Goal: Communication & Community: Answer question/provide support

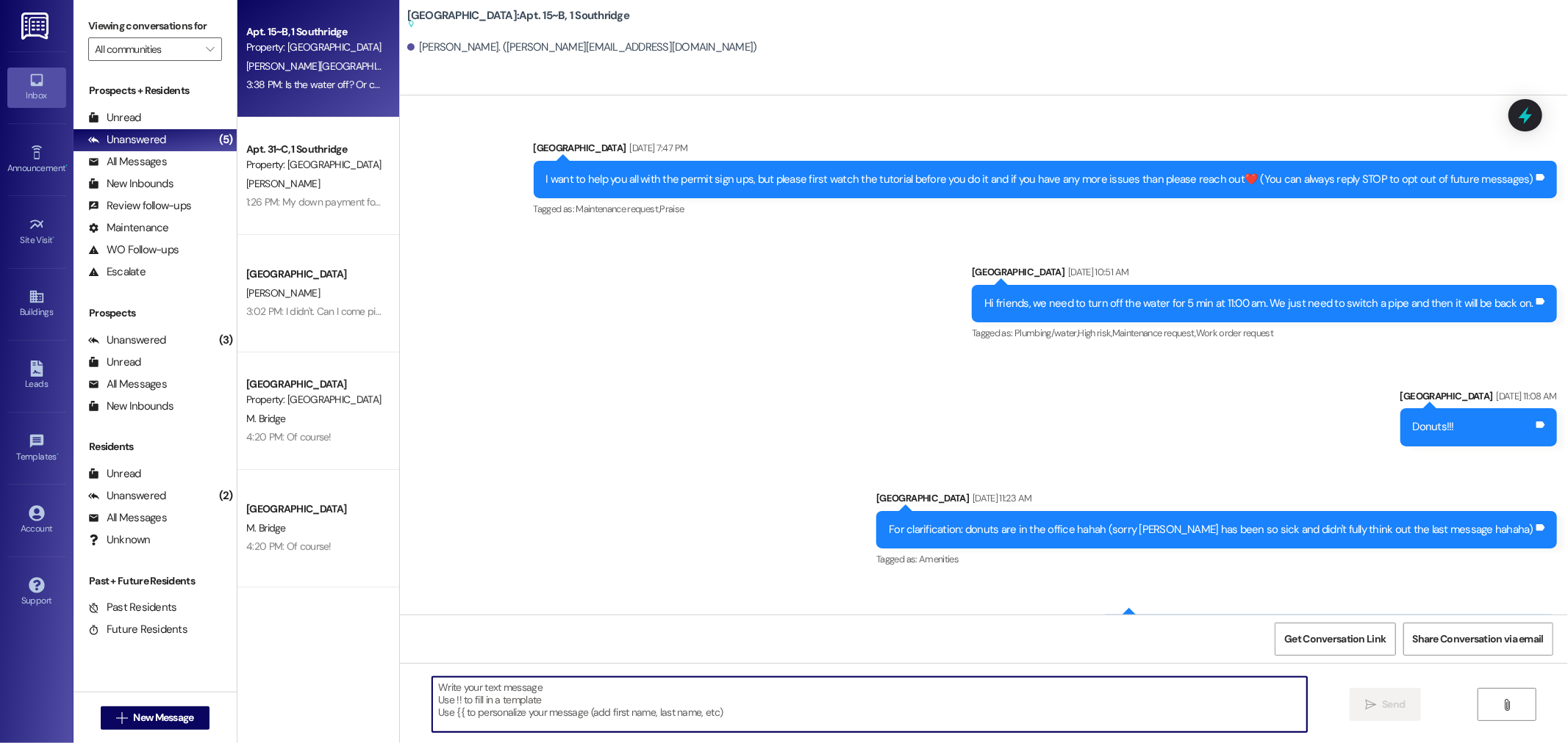
scroll to position [31327, 0]
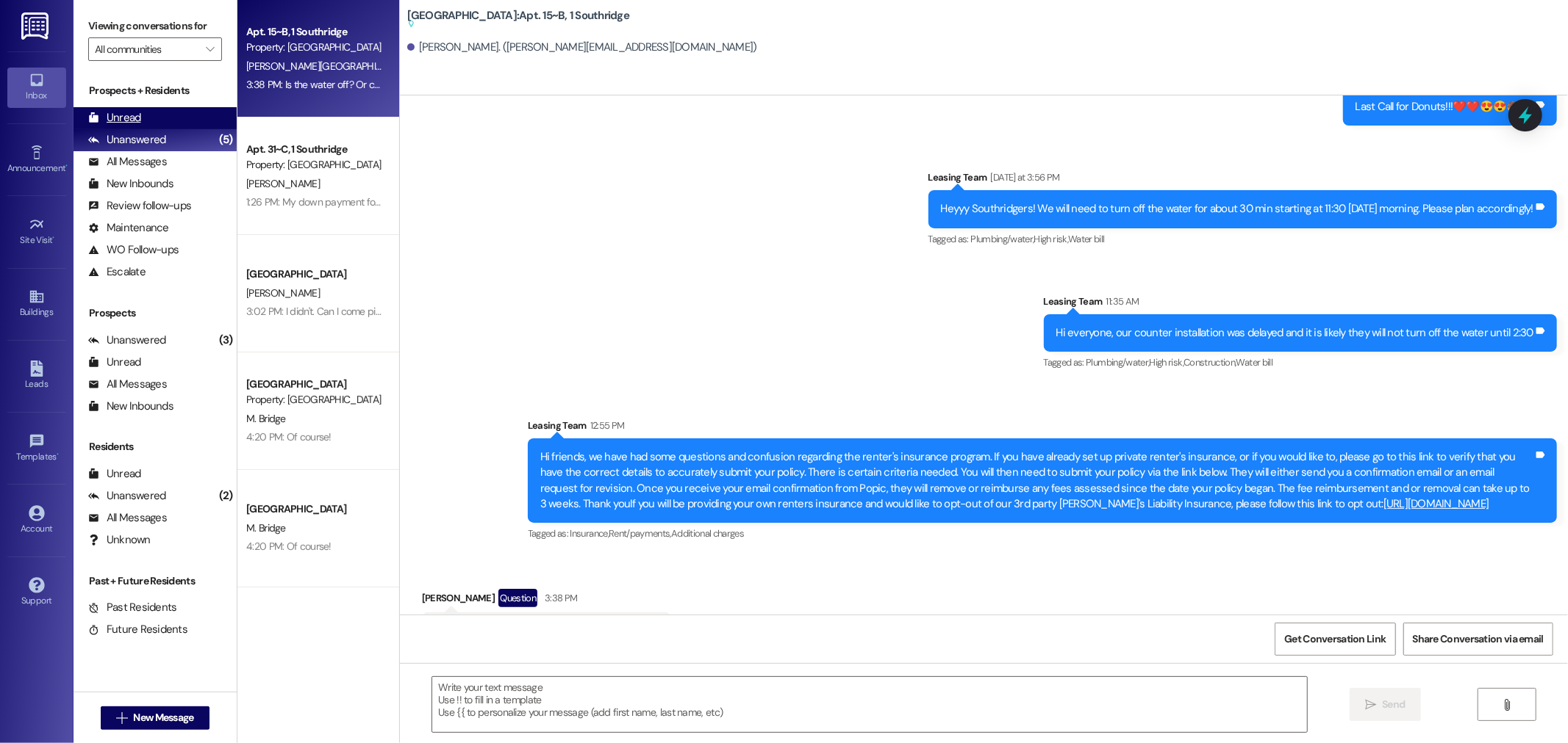
click at [158, 112] on div "Unread (0)" at bounding box center [155, 118] width 163 height 22
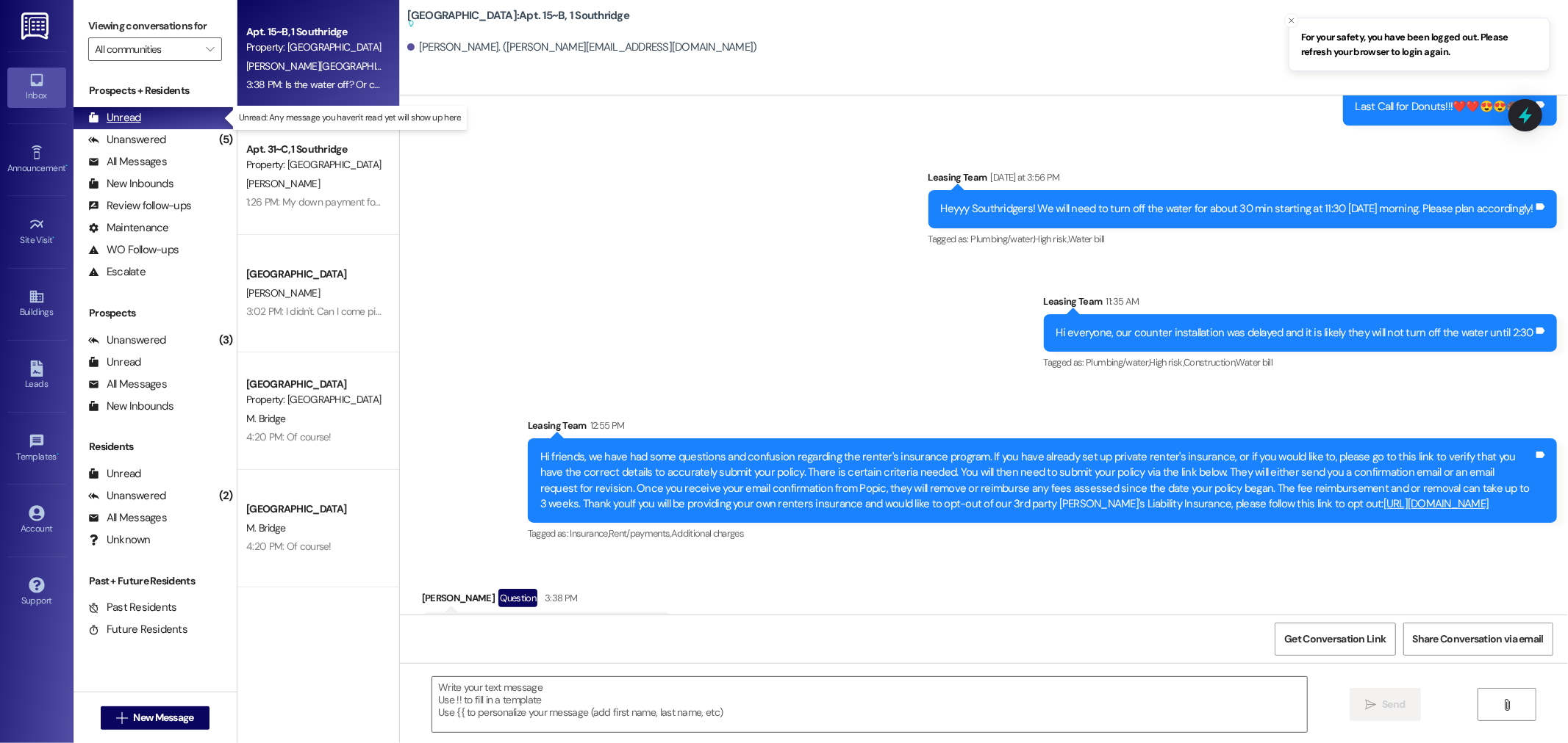
click at [158, 112] on div "Unread (0)" at bounding box center [155, 118] width 163 height 22
click at [150, 115] on div "Unread (0)" at bounding box center [155, 118] width 163 height 22
click at [158, 115] on div "Unread (0)" at bounding box center [155, 118] width 163 height 22
